Goal: Information Seeking & Learning: Learn about a topic

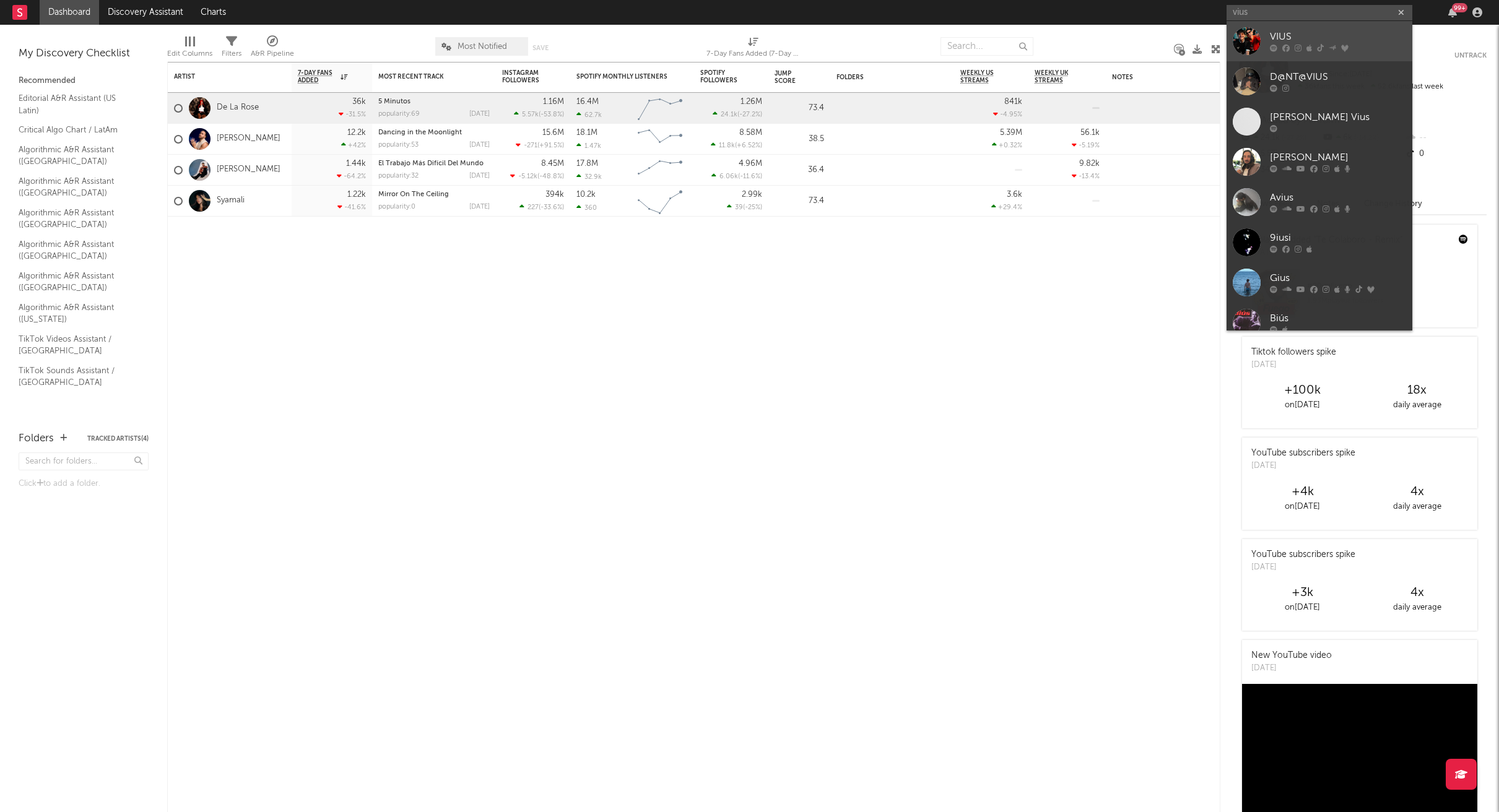
type input "vius"
click at [1271, 39] on div "VIUS" at bounding box center [1337, 37] width 136 height 14
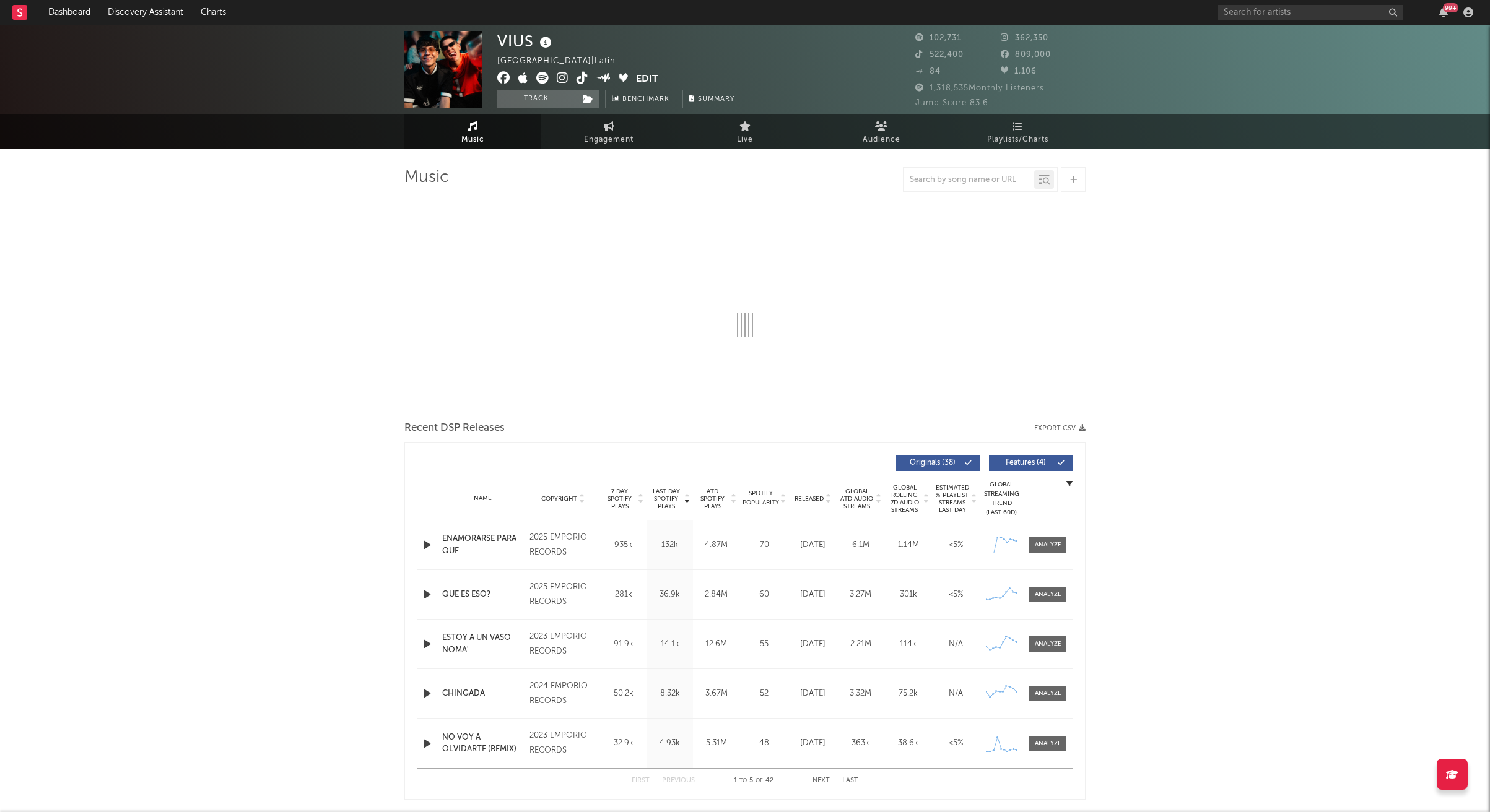
select select "6m"
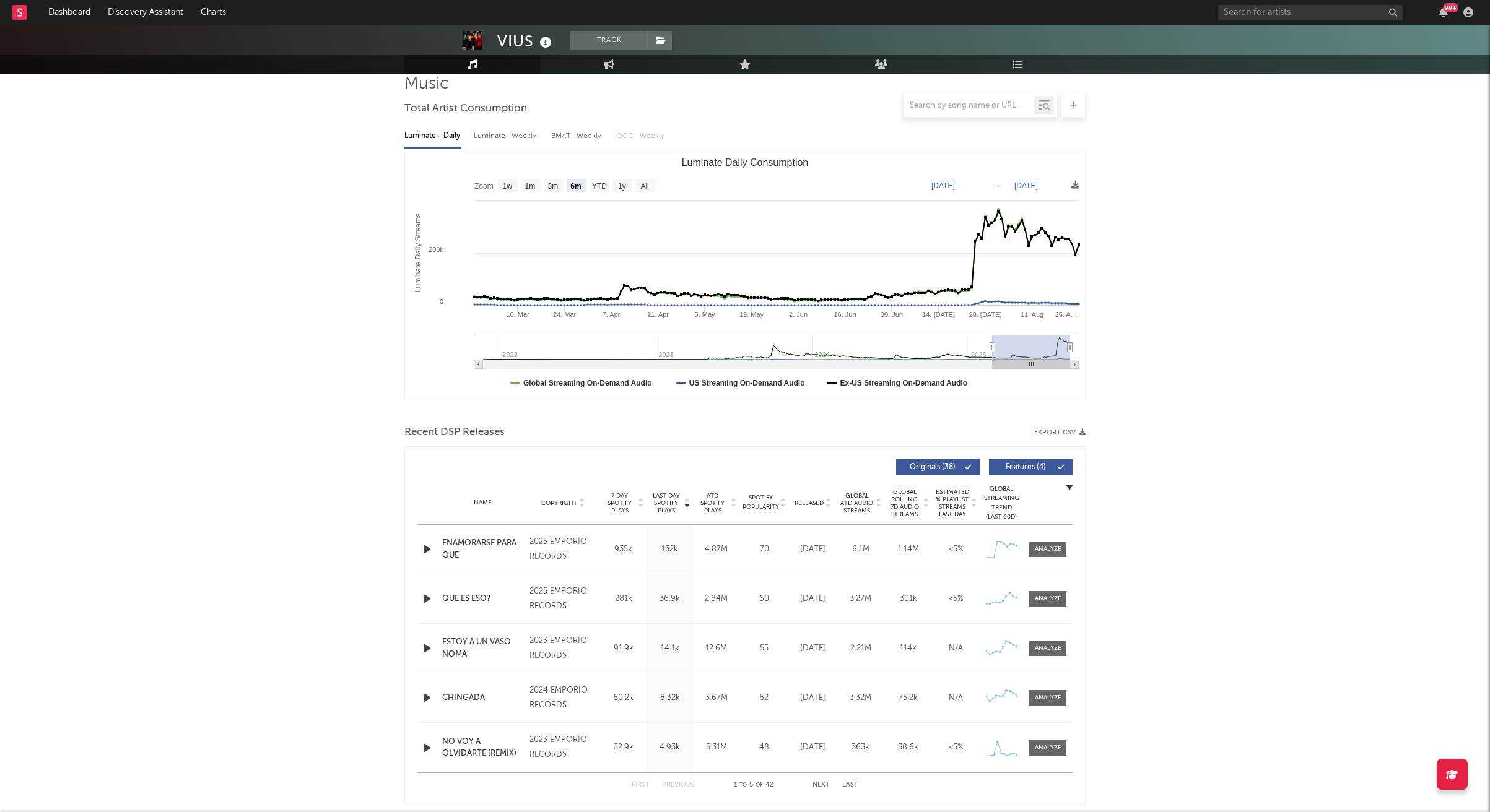
scroll to position [107, 0]
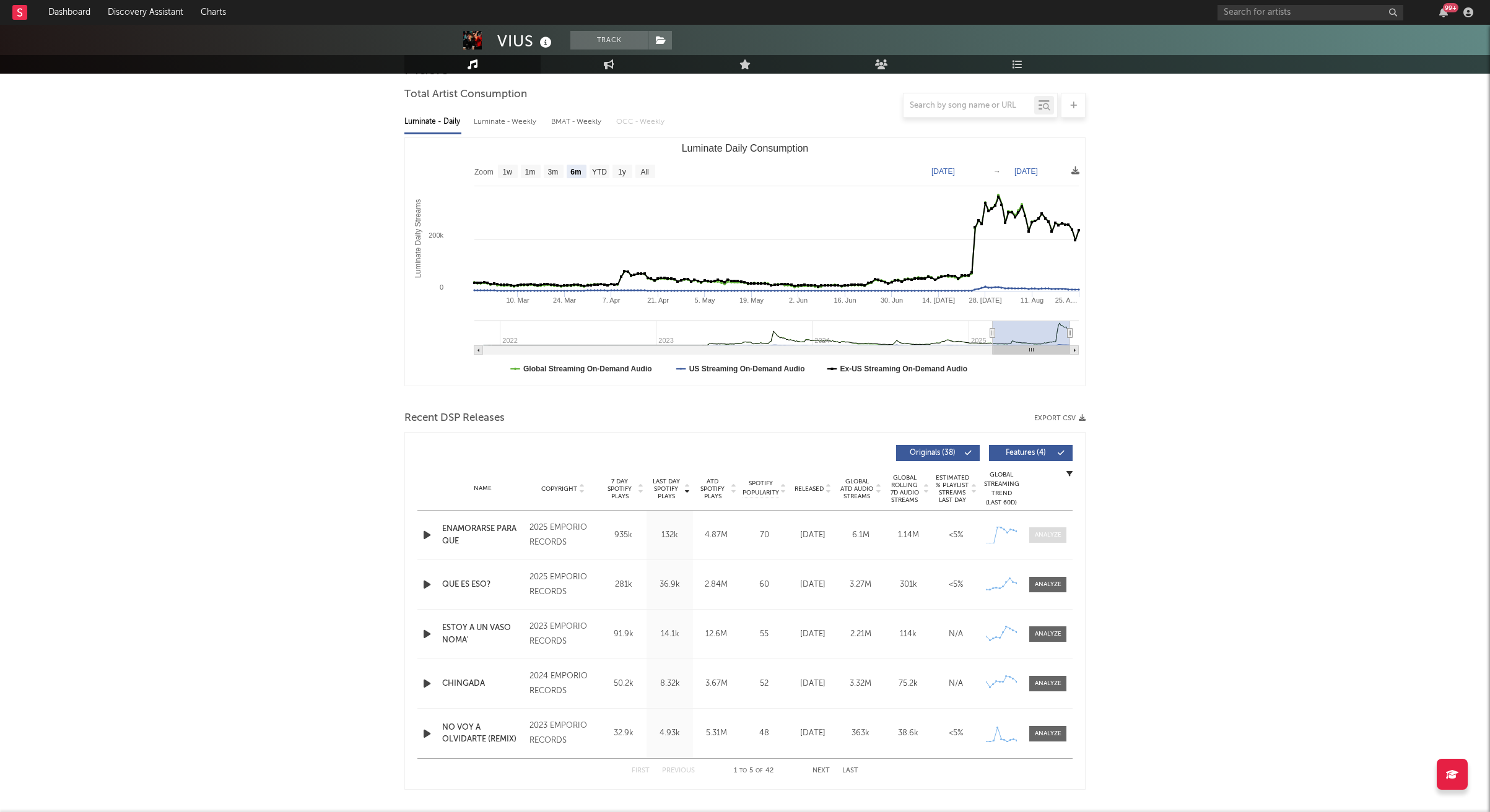
click at [1058, 535] on div at bounding box center [1048, 535] width 27 height 9
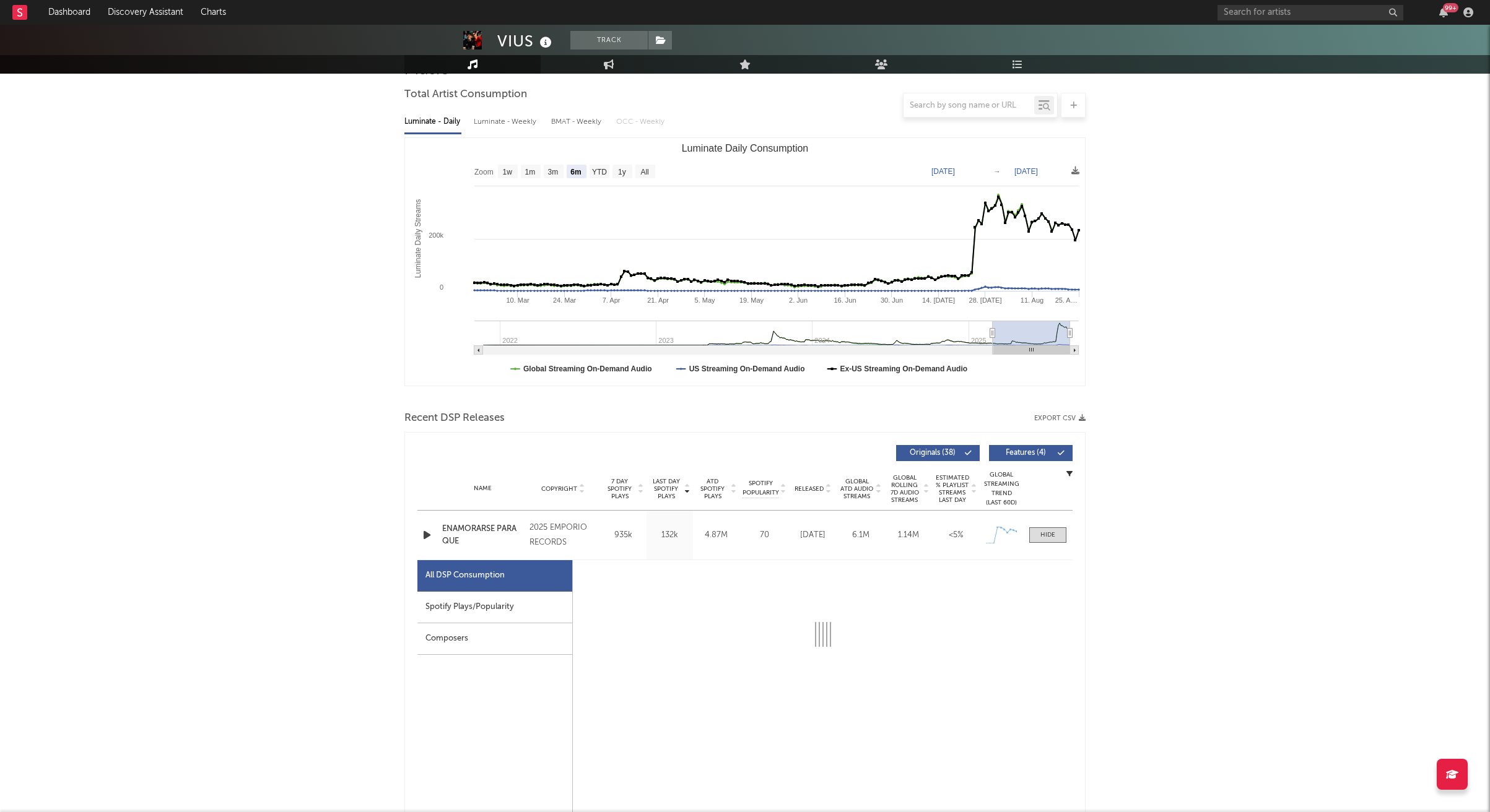
select select "1w"
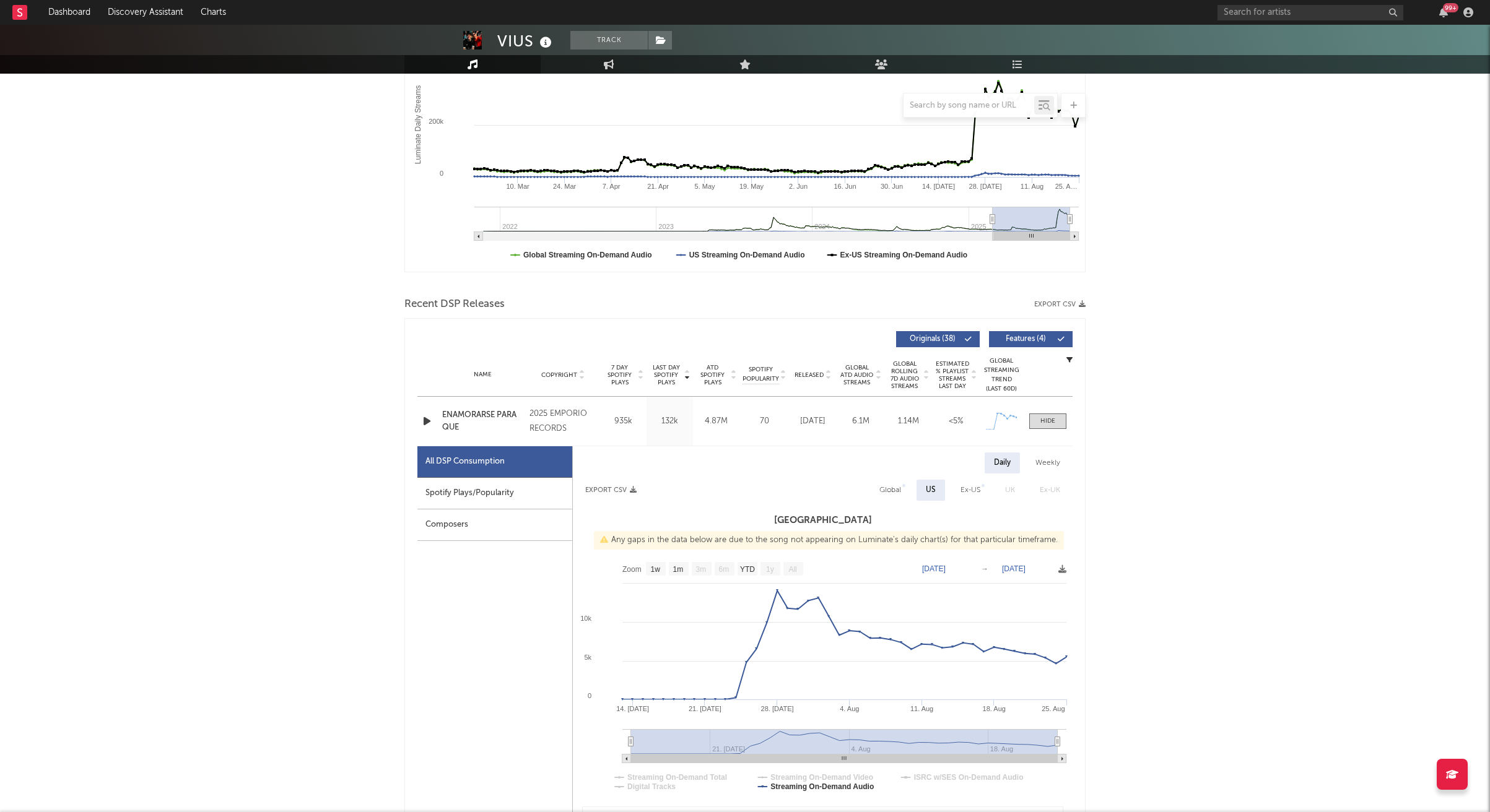
scroll to position [230, 0]
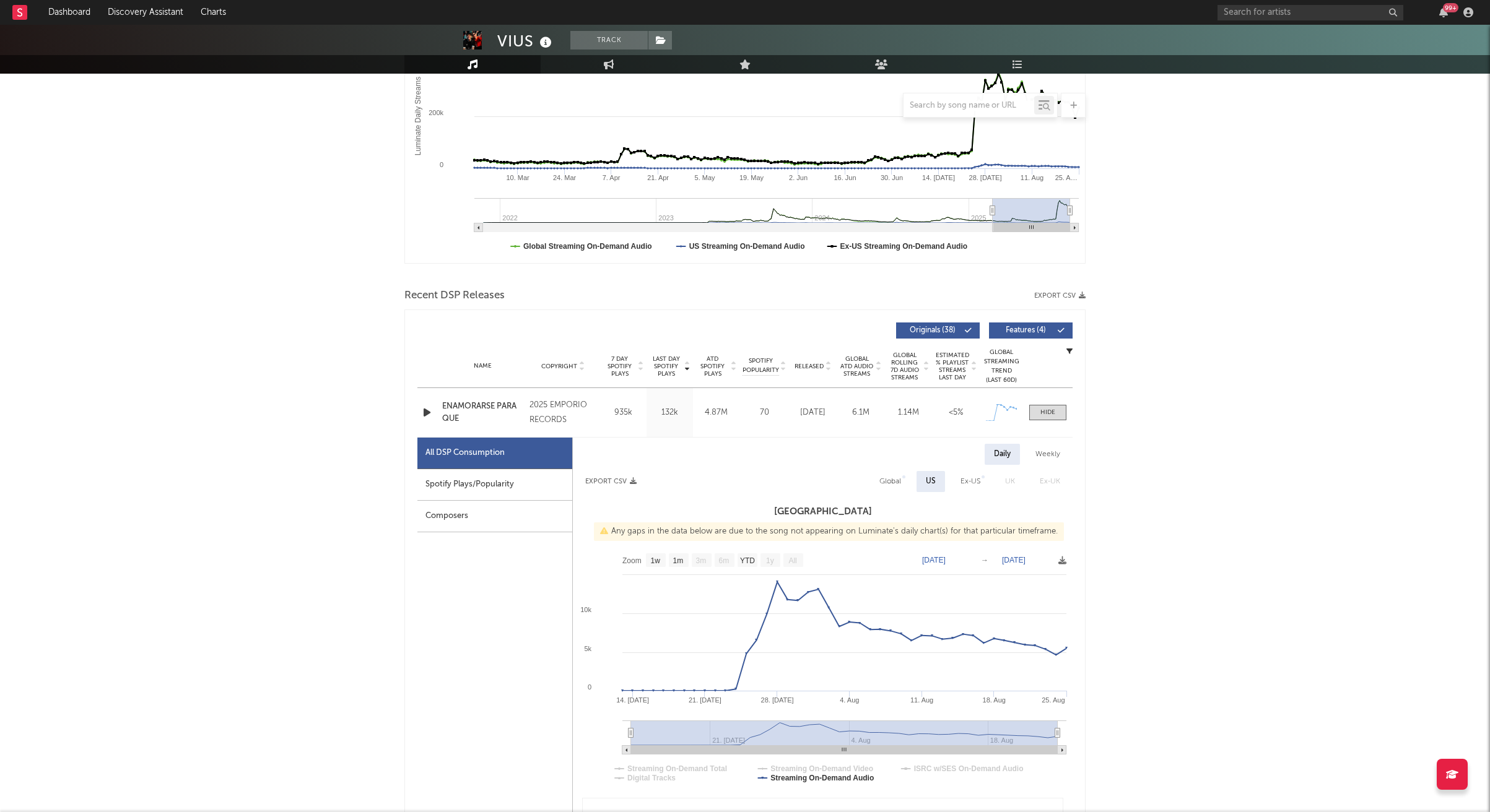
click at [491, 484] on div "Spotify Plays/Popularity" at bounding box center [495, 484] width 155 height 32
select select "1w"
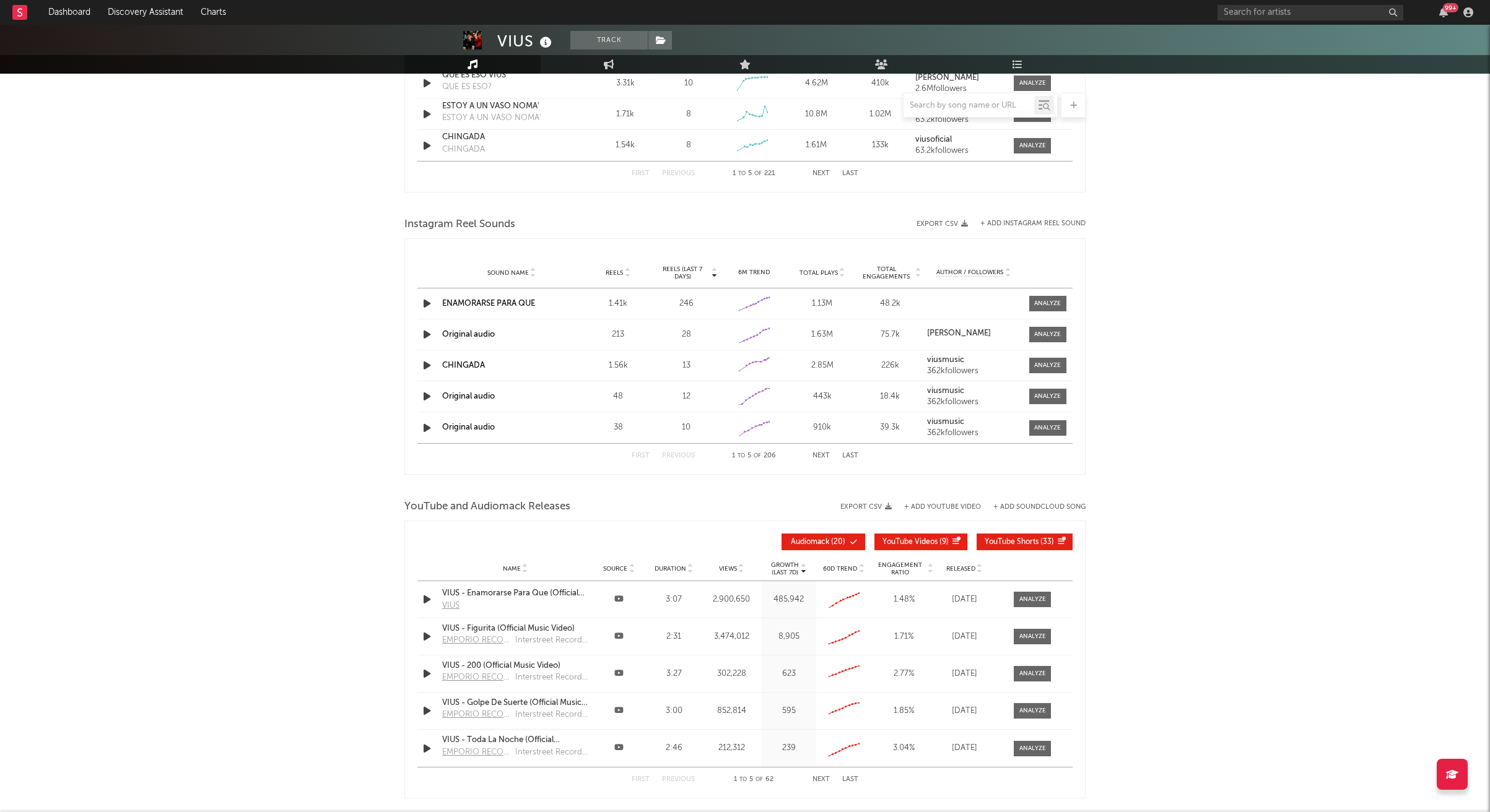
scroll to position [1671, 0]
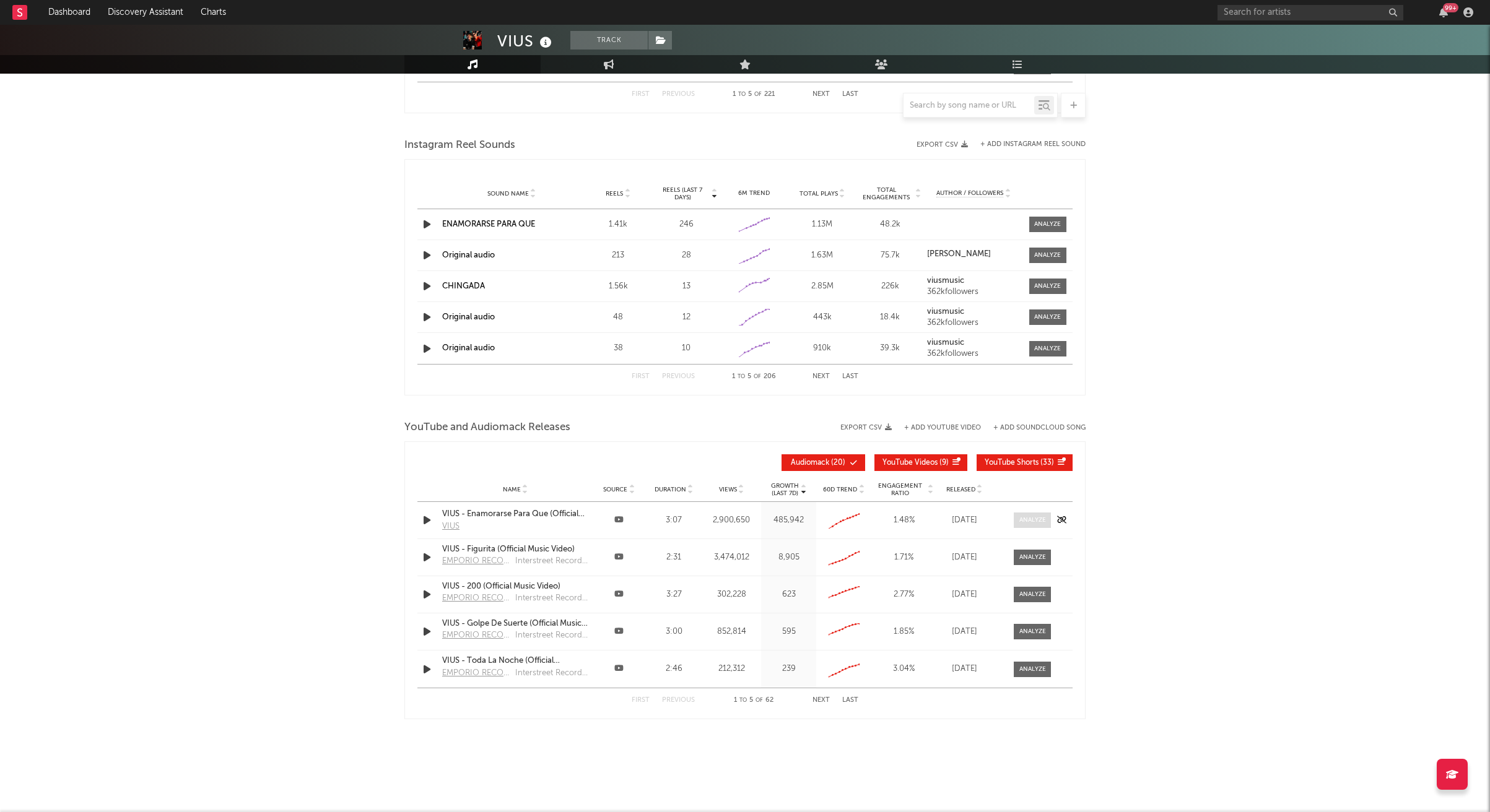
click at [1037, 525] on span at bounding box center [1032, 520] width 37 height 15
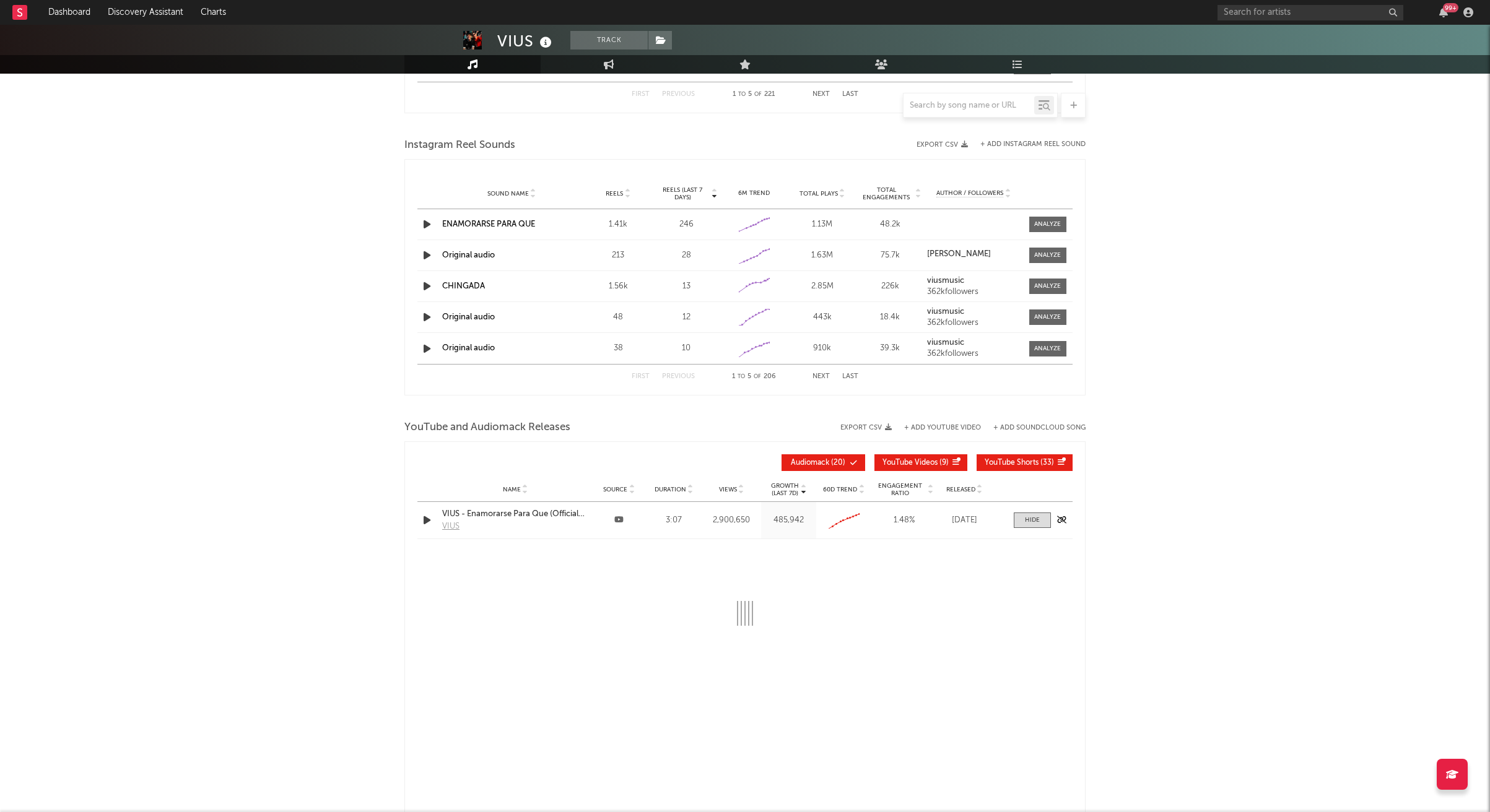
select select "All"
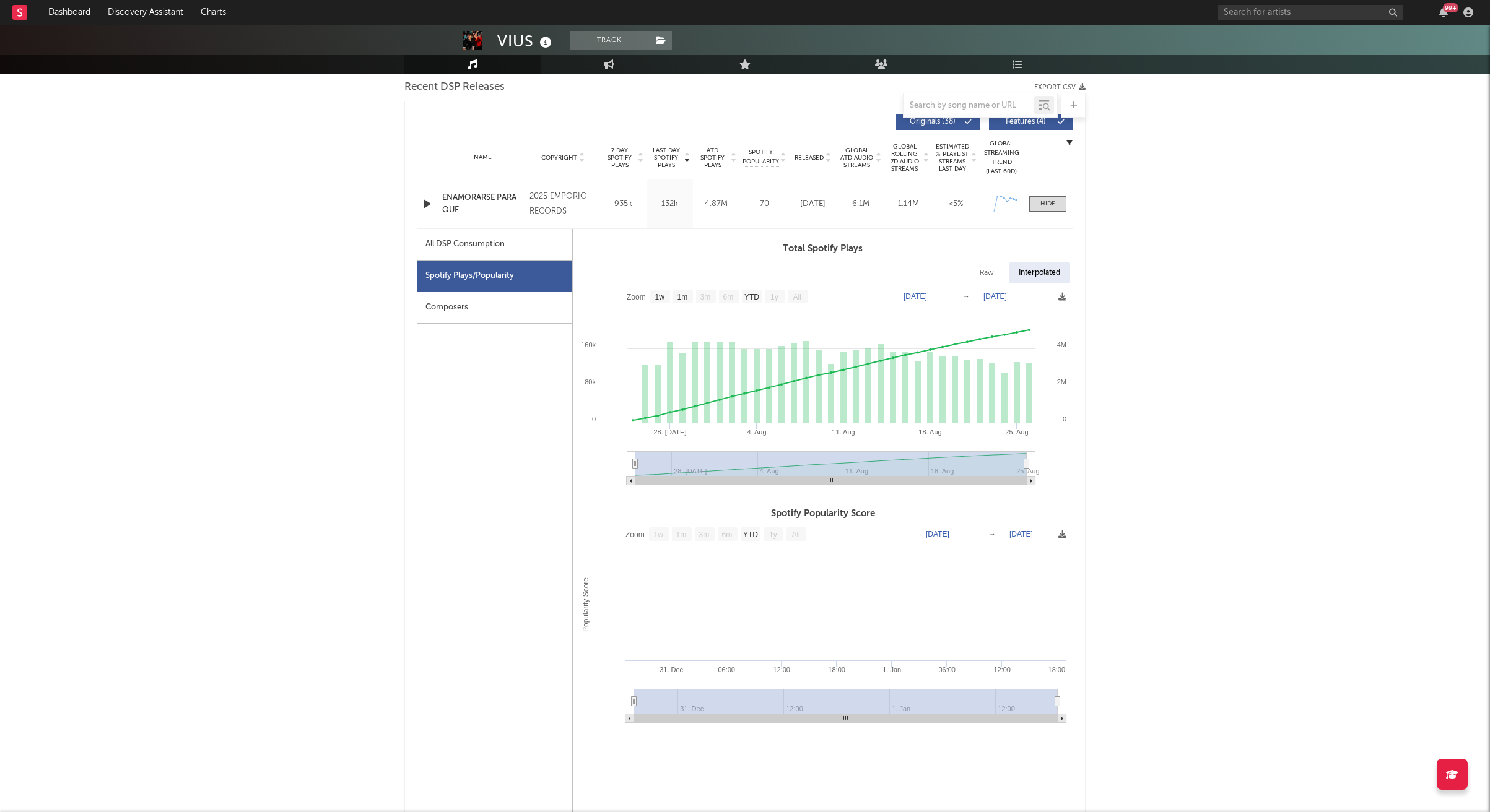
scroll to position [387, 0]
